Goal: Find specific page/section: Find specific page/section

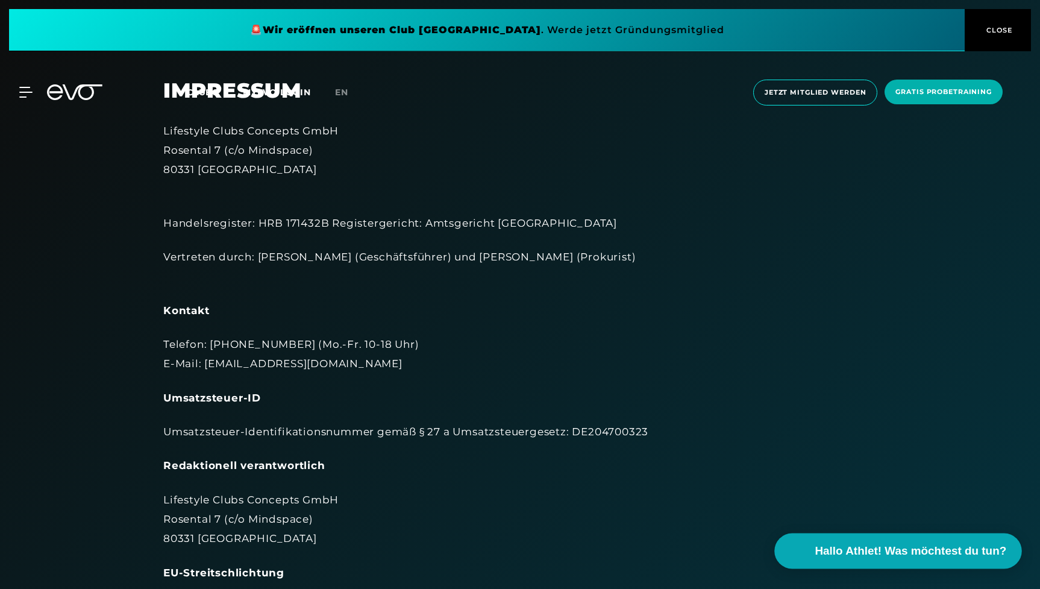
click at [879, 547] on span "Hallo Athlet! Was möchtest du tun?" at bounding box center [912, 550] width 192 height 17
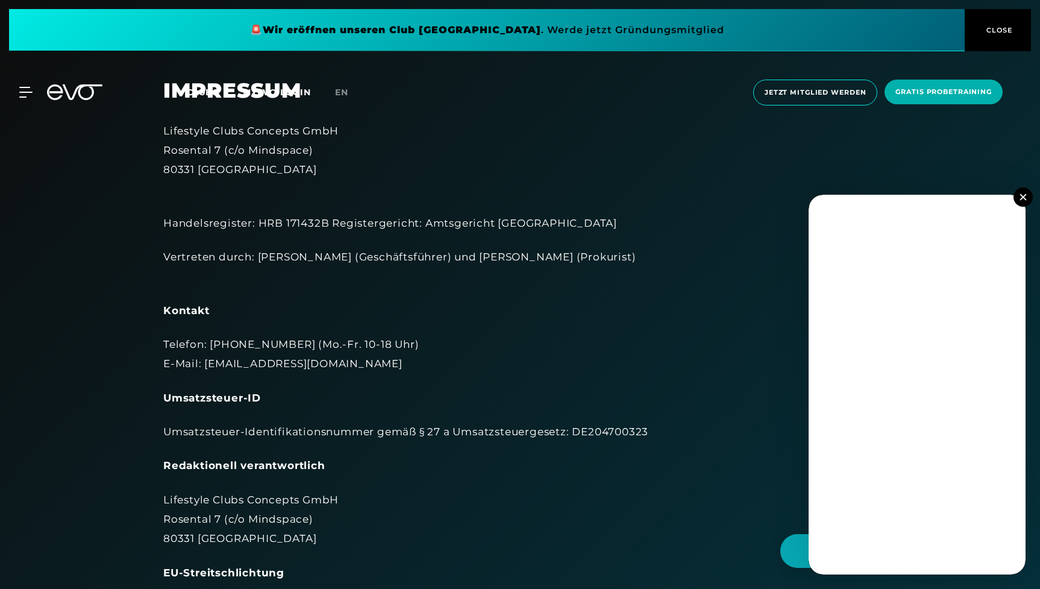
click at [1015, 201] on button at bounding box center [1023, 196] width 19 height 19
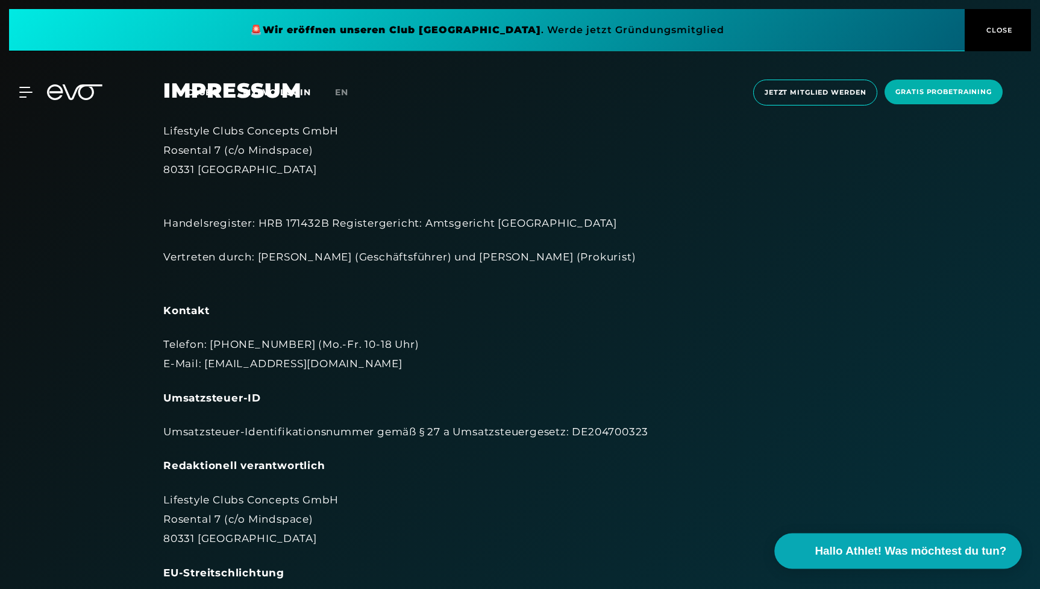
click at [881, 547] on span "Hallo Athlet! Was möchtest du tun?" at bounding box center [912, 550] width 192 height 17
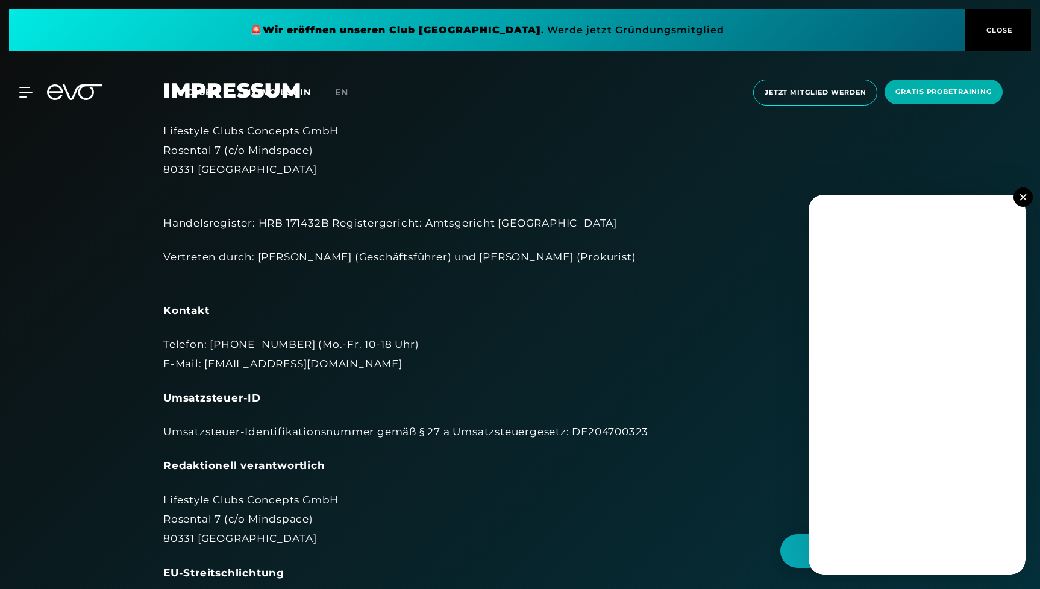
click at [1023, 196] on img at bounding box center [1023, 196] width 7 height 7
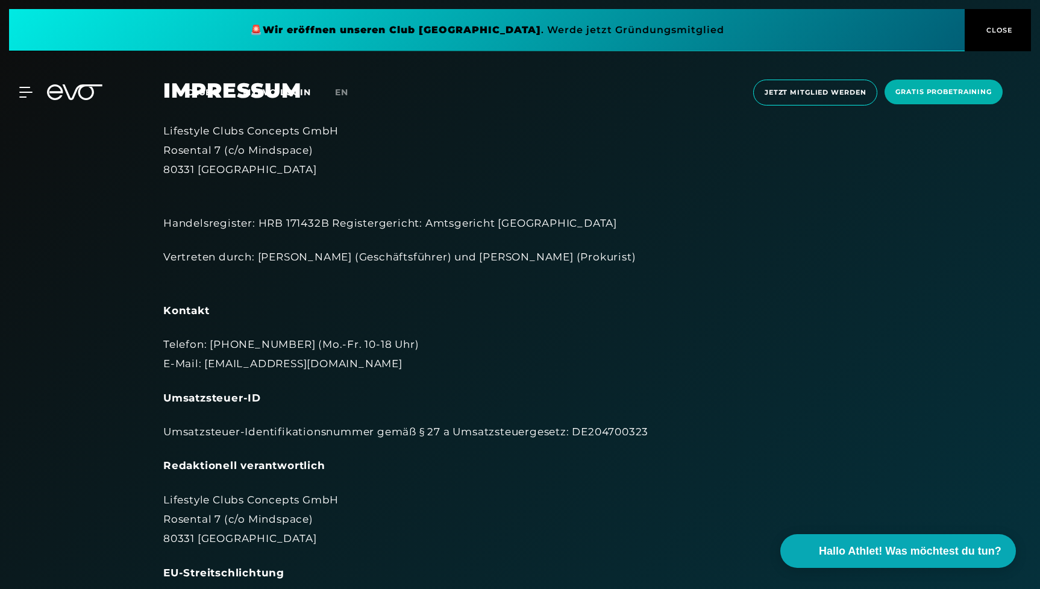
click at [13, 77] on div "MyEVO Login Über EVO Mitgliedschaften Probetraining TAGESPASS EVO Studios [GEOG…" at bounding box center [520, 92] width 1036 height 45
click at [18, 94] on div at bounding box center [19, 92] width 36 height 11
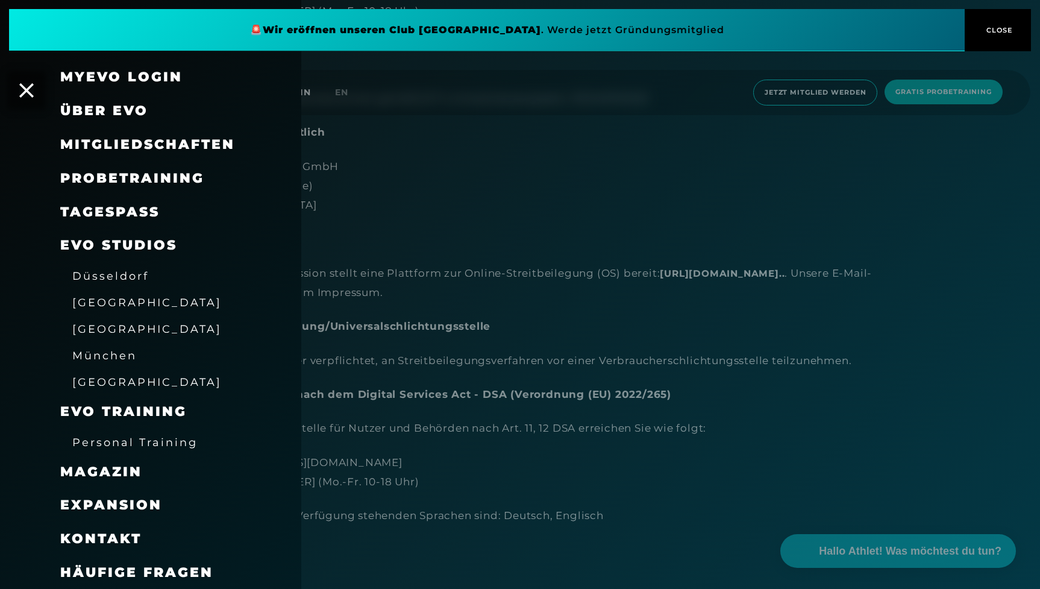
scroll to position [348, 0]
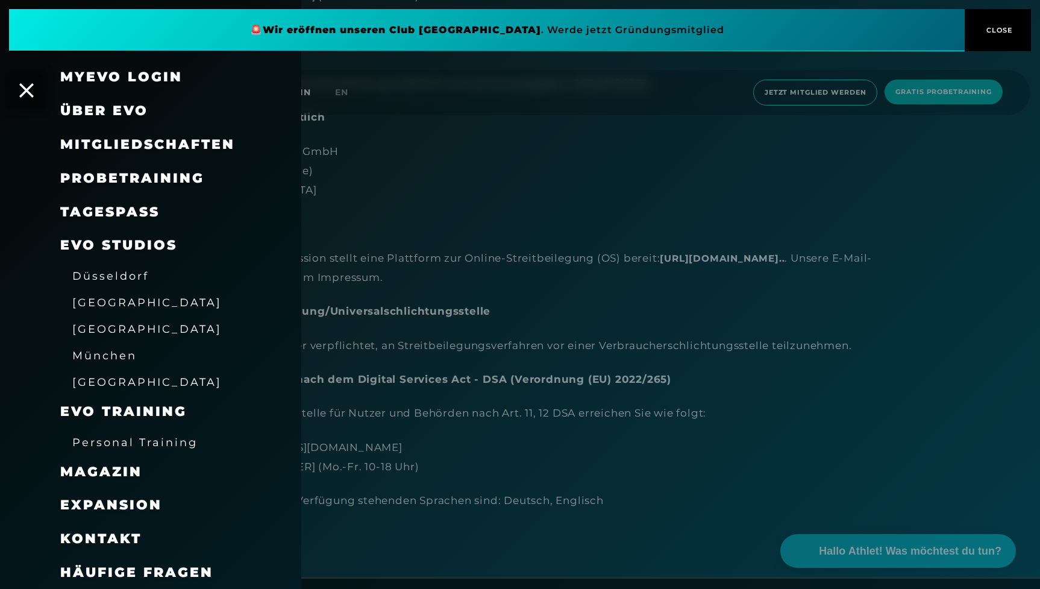
click at [72, 530] on span "Kontakt" at bounding box center [100, 538] width 81 height 16
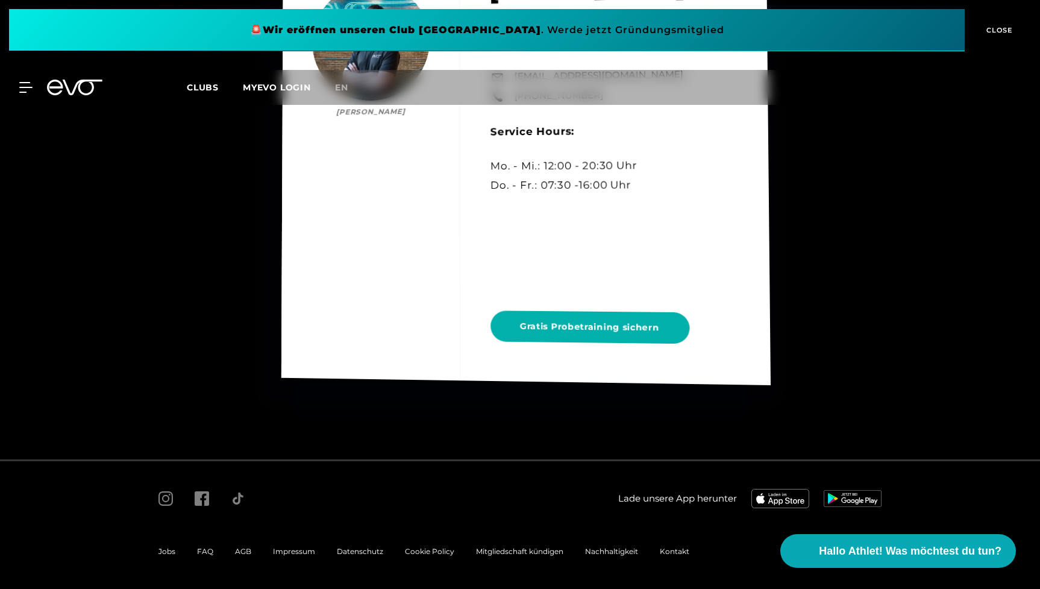
scroll to position [7196, 0]
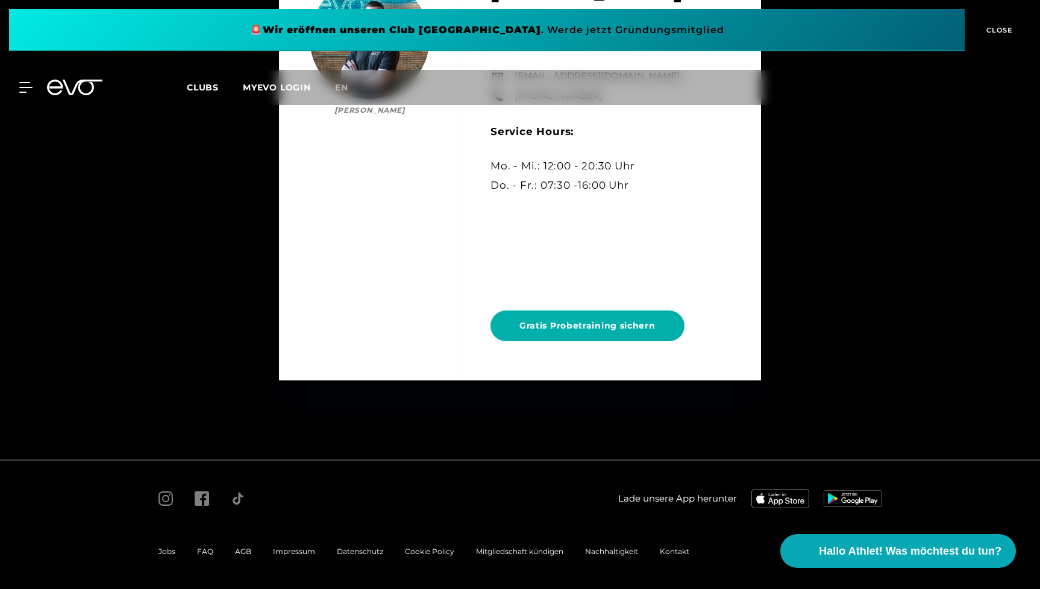
click at [504, 554] on span "Mitgliedschaft kündigen" at bounding box center [519, 551] width 87 height 9
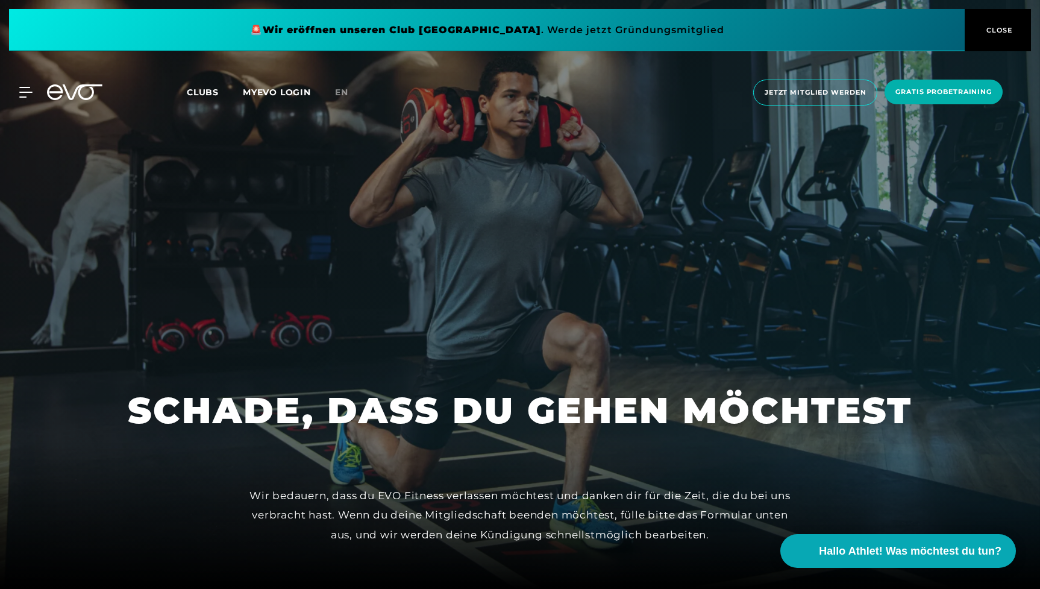
click at [281, 90] on link "MYEVO LOGIN" at bounding box center [277, 92] width 68 height 11
